Goal: Find specific page/section: Find specific page/section

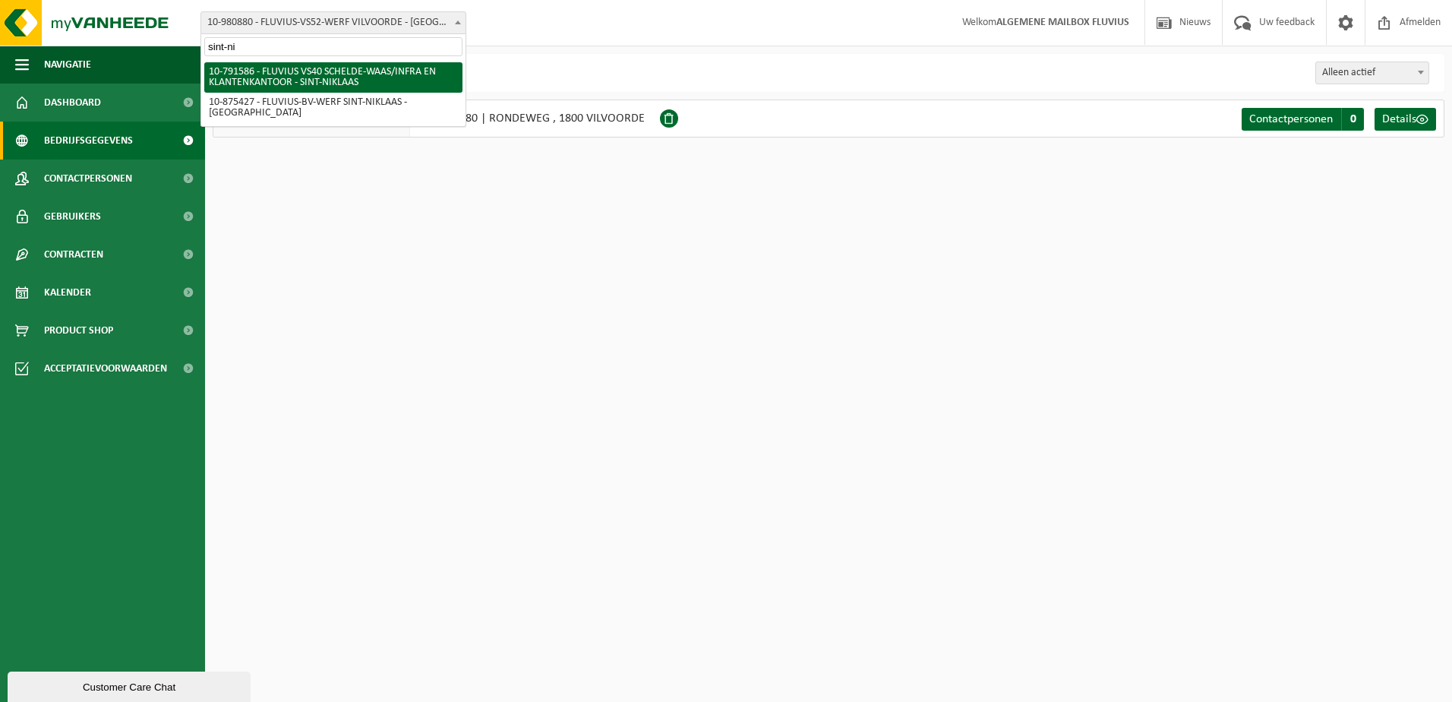
type input "sint-ni"
select select "30256"
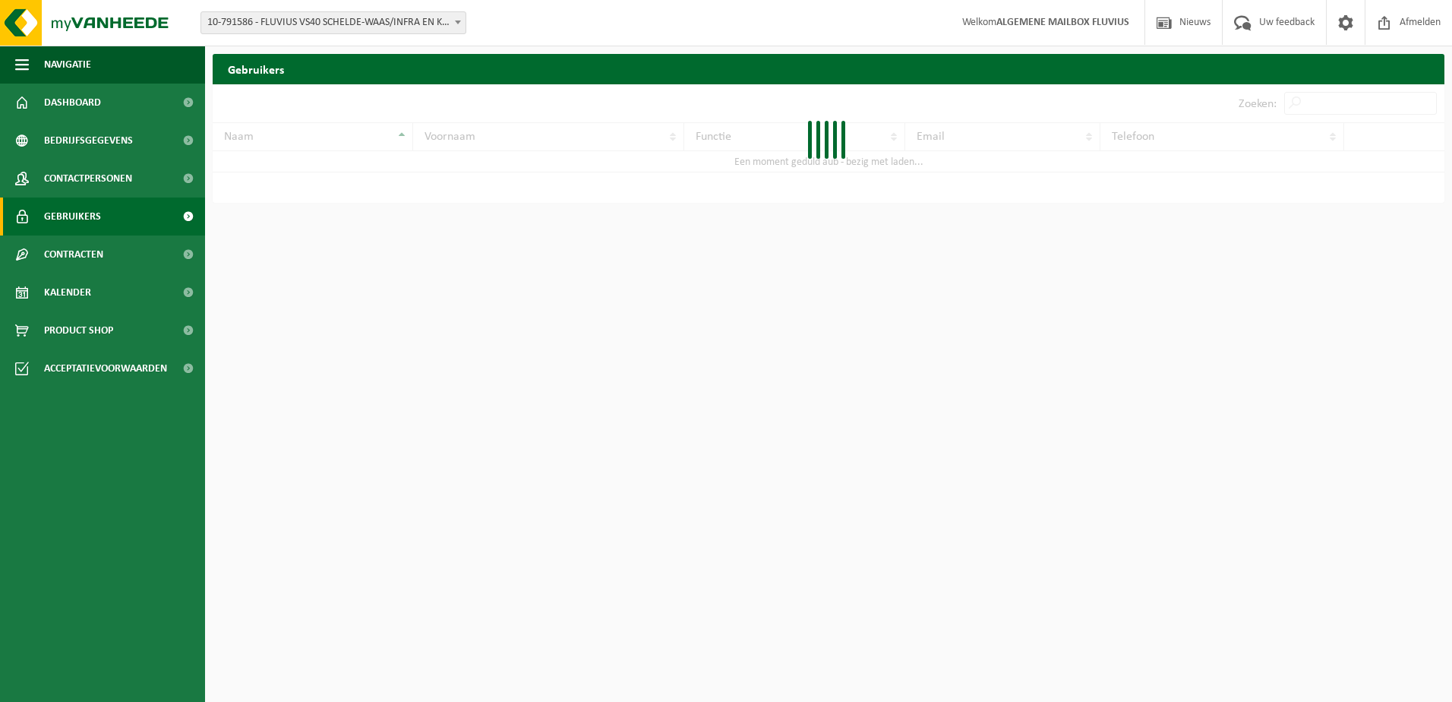
click at [68, 254] on span "Contracten" at bounding box center [73, 254] width 59 height 38
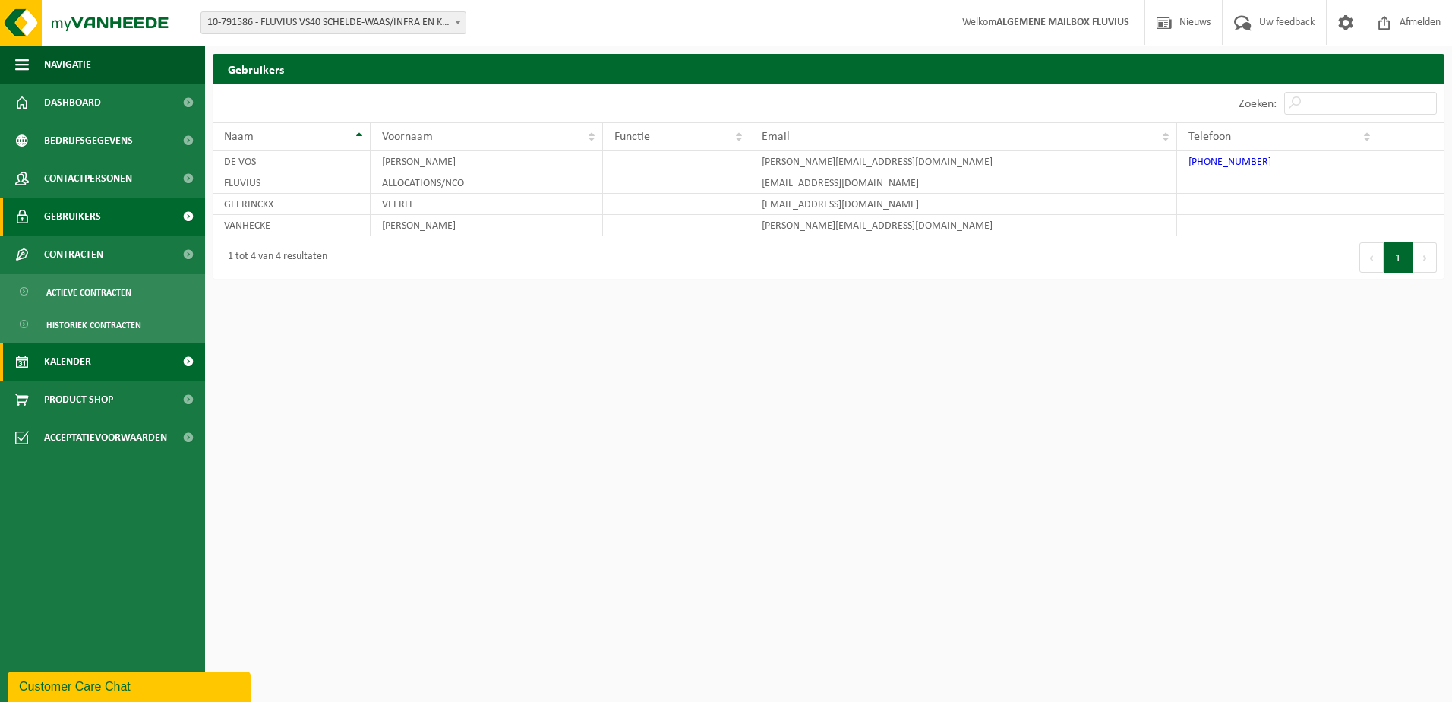
click at [59, 357] on span "Kalender" at bounding box center [67, 362] width 47 height 38
